Goal: Find specific fact: Find specific fact

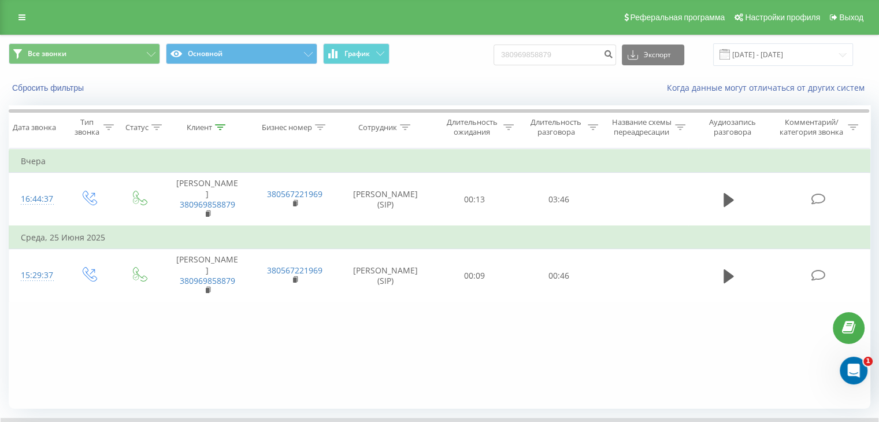
click at [573, 56] on input "380969858879" at bounding box center [554, 54] width 122 height 21
type input "380507472575"
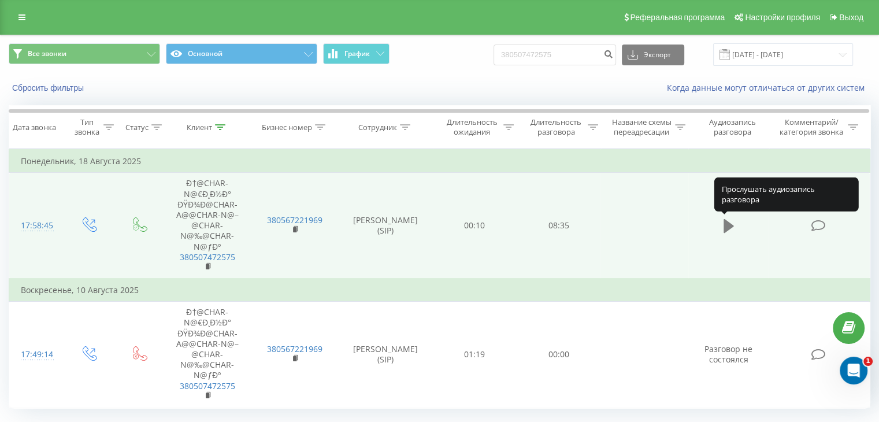
click at [725, 225] on icon at bounding box center [728, 226] width 10 height 14
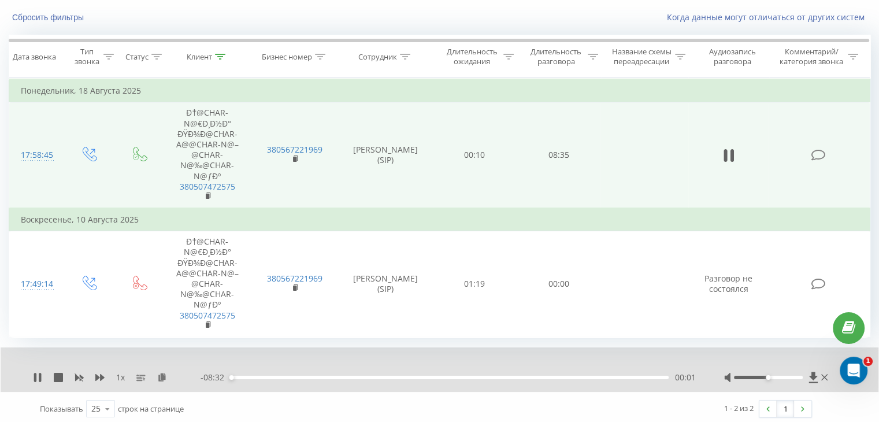
scroll to position [74, 0]
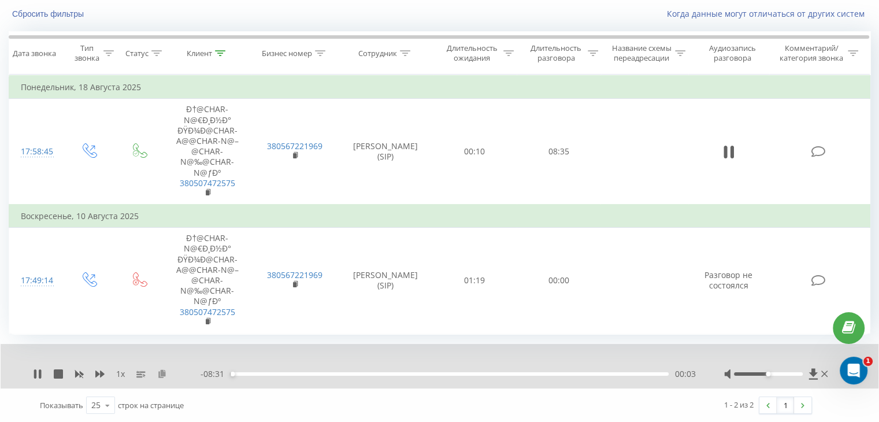
click at [164, 375] on icon at bounding box center [162, 373] width 10 height 8
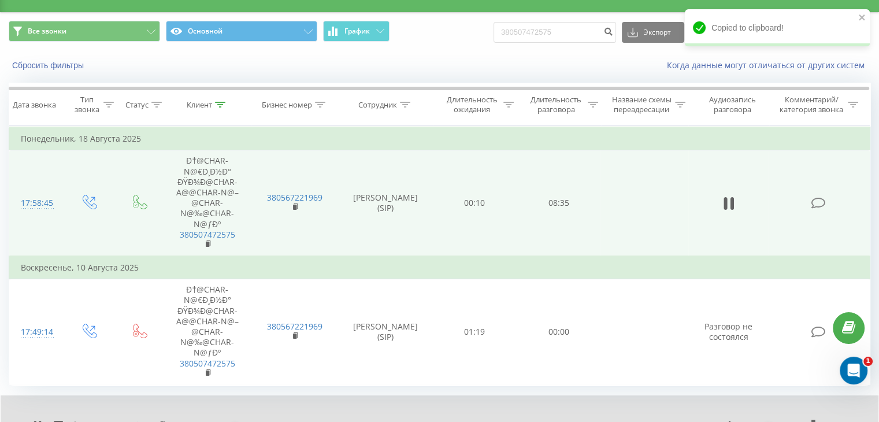
scroll to position [14, 0]
